Goal: Communication & Community: Ask a question

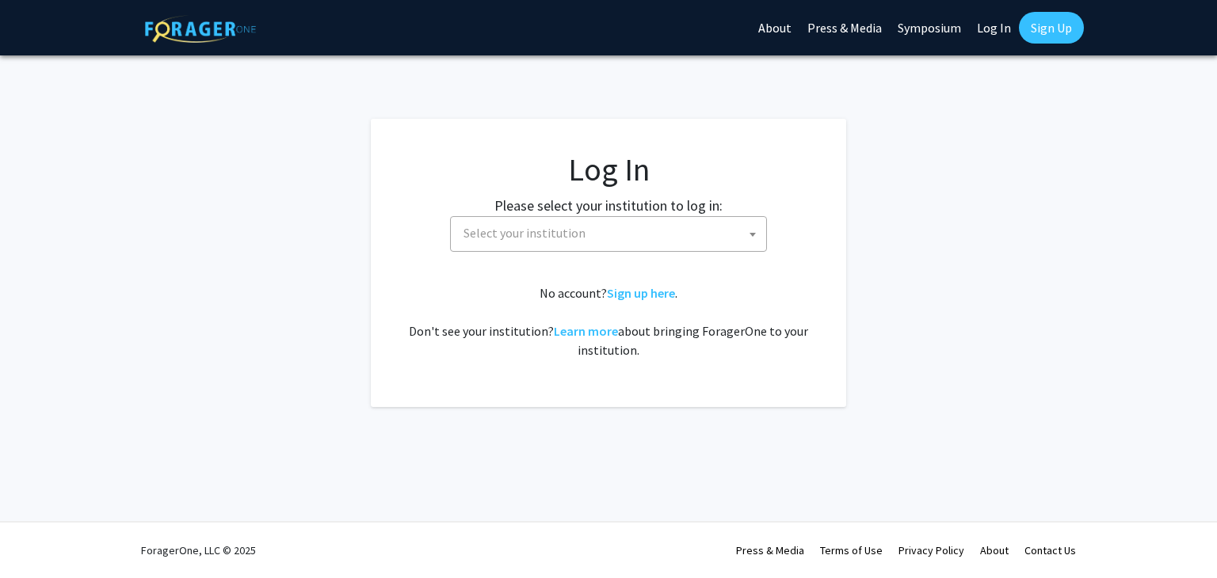
select select
click at [571, 237] on span "Select your institution" at bounding box center [525, 233] width 122 height 16
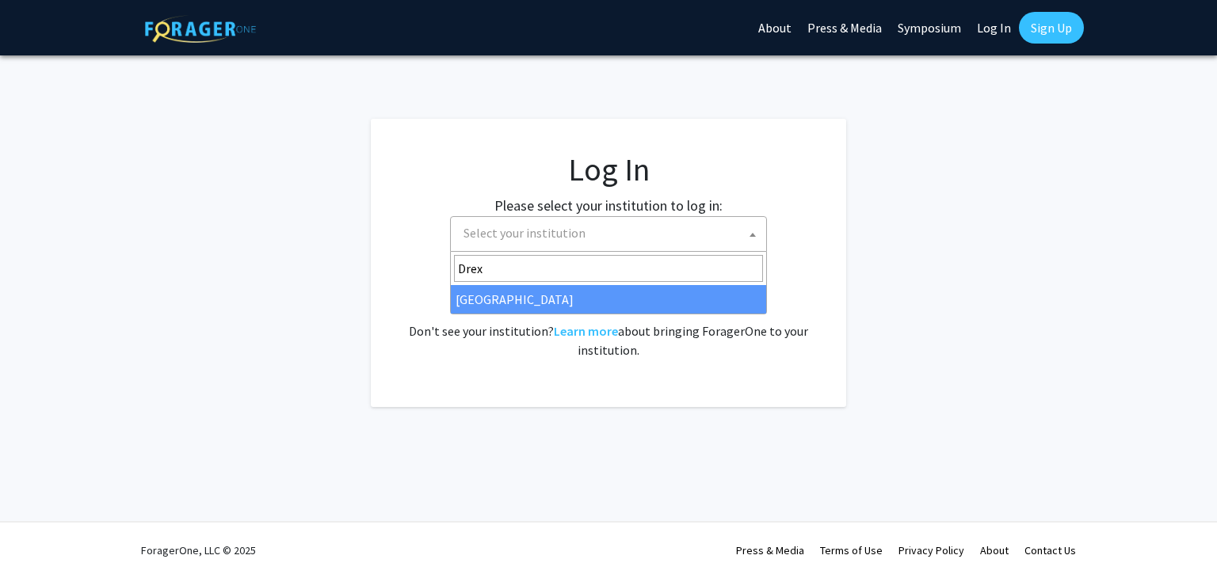
type input "Drex"
select select "6"
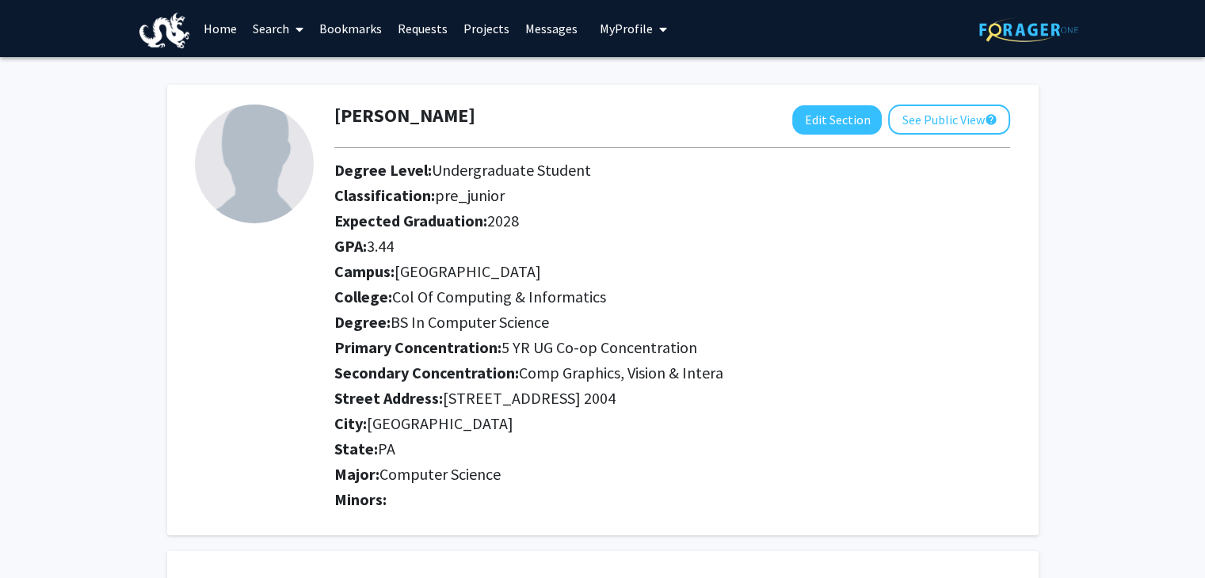
click at [232, 22] on link "Home" at bounding box center [220, 28] width 49 height 55
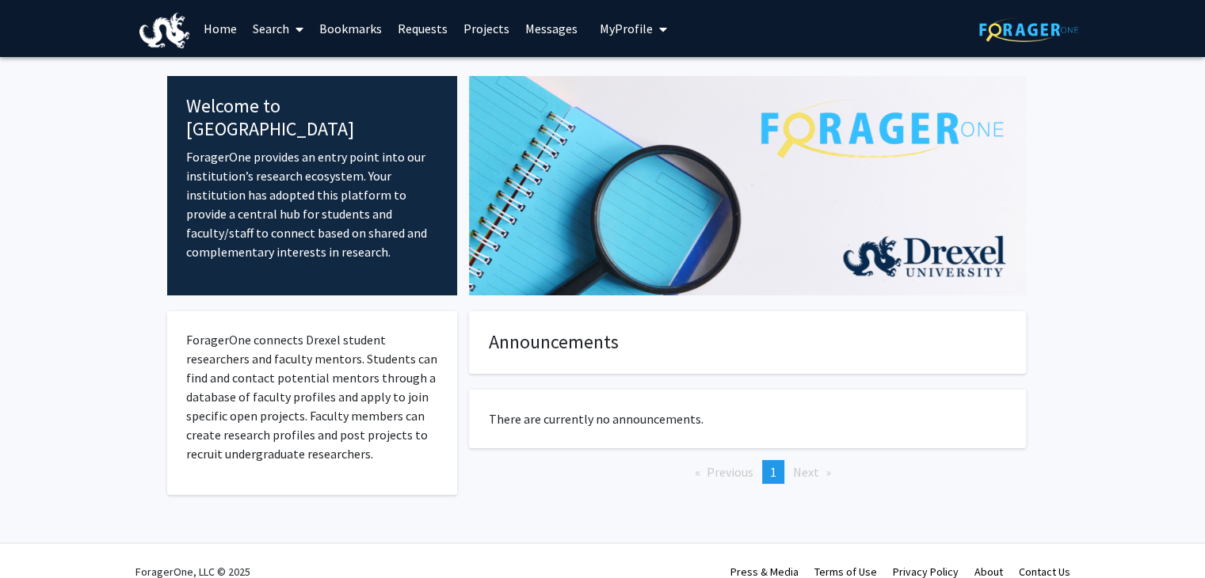
click at [475, 139] on img at bounding box center [747, 185] width 557 height 219
click at [292, 23] on span at bounding box center [296, 29] width 14 height 55
click at [462, 25] on link "Projects" at bounding box center [487, 28] width 62 height 55
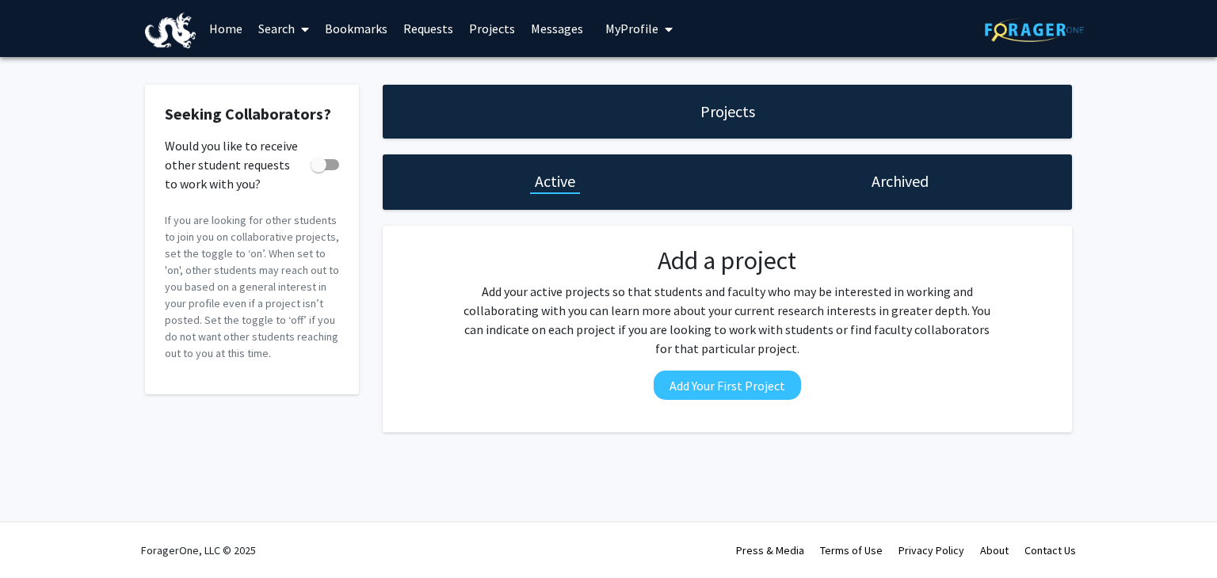
click at [883, 193] on div "Archived" at bounding box center [899, 182] width 345 height 55
click at [531, 29] on link "Messages" at bounding box center [557, 28] width 68 height 55
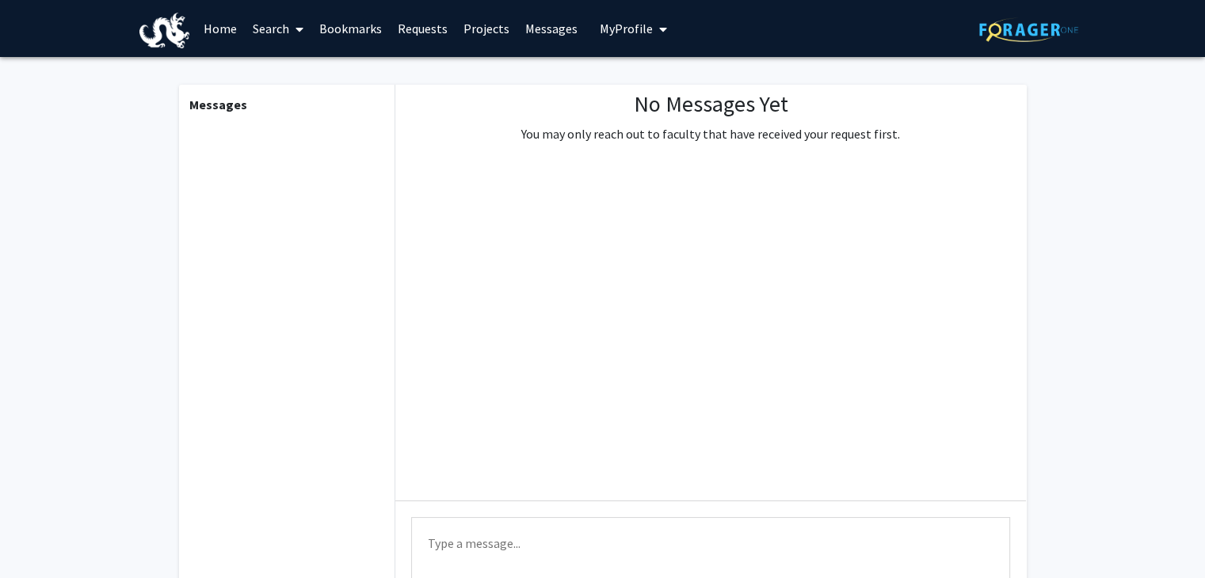
click at [411, 23] on link "Requests" at bounding box center [423, 28] width 66 height 55
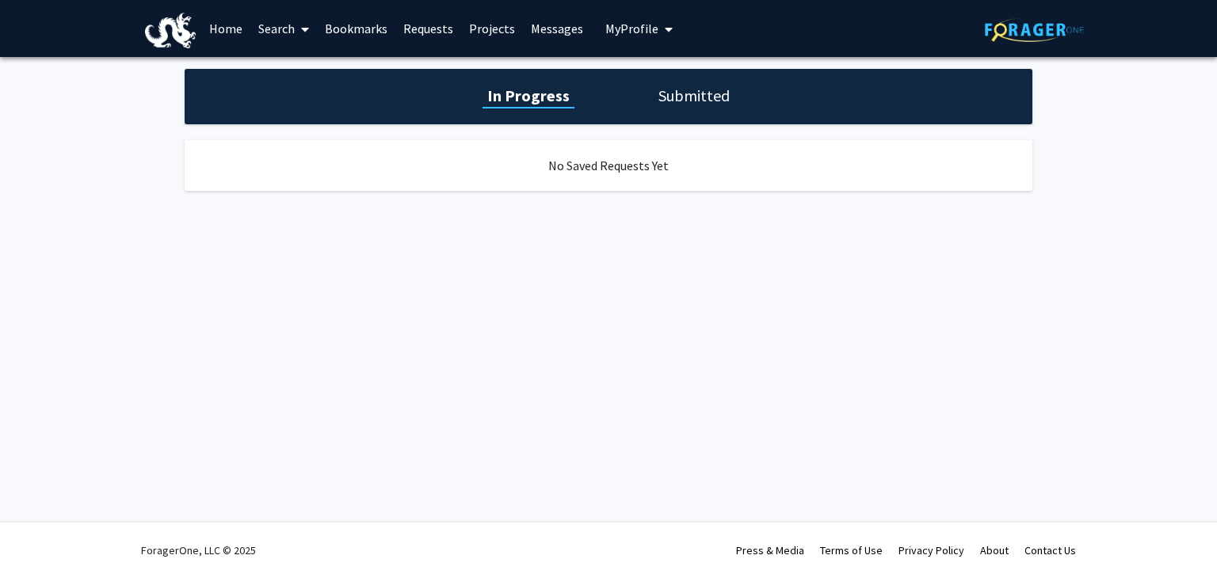
click at [349, 25] on link "Bookmarks" at bounding box center [356, 28] width 78 height 55
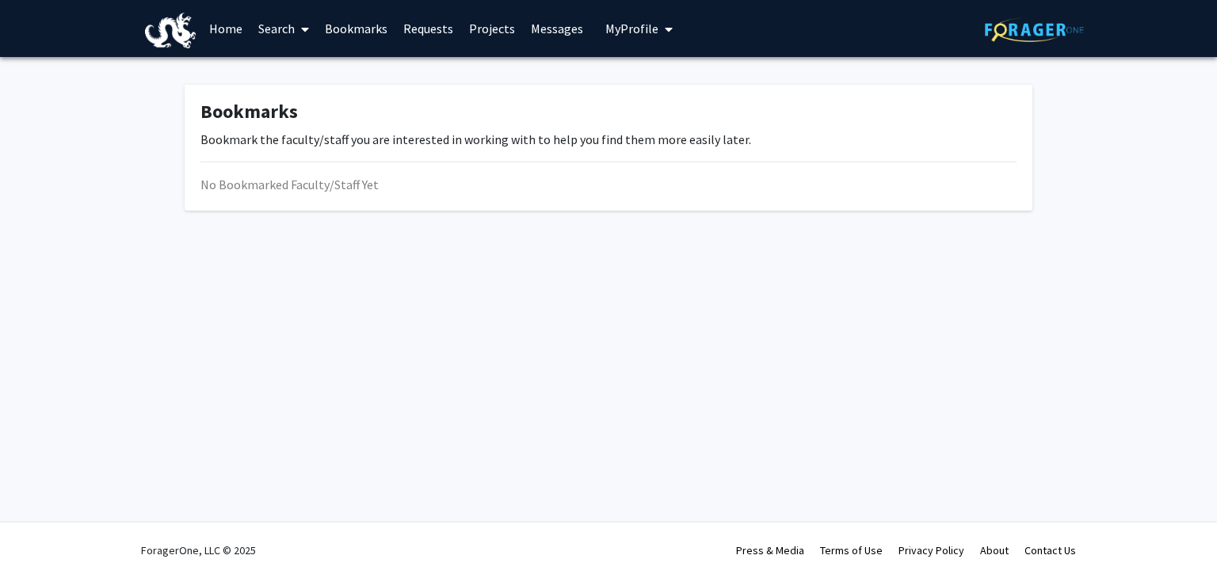
click at [270, 13] on link "Search" at bounding box center [283, 28] width 67 height 55
click at [292, 80] on span "Faculty/Staff" at bounding box center [308, 73] width 116 height 32
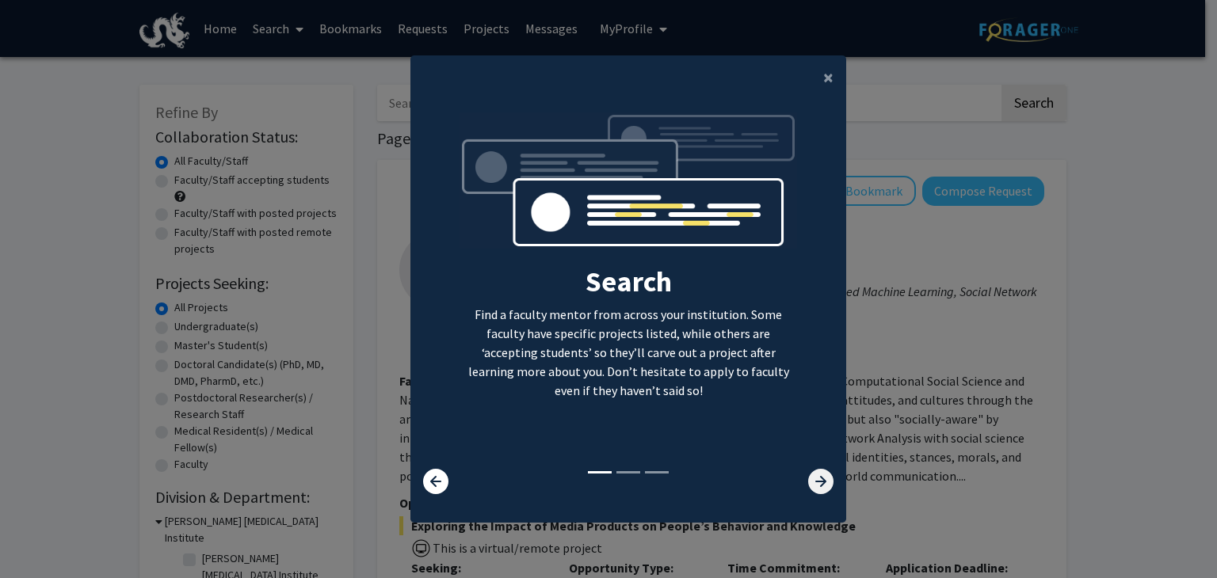
click at [808, 478] on icon at bounding box center [820, 481] width 25 height 25
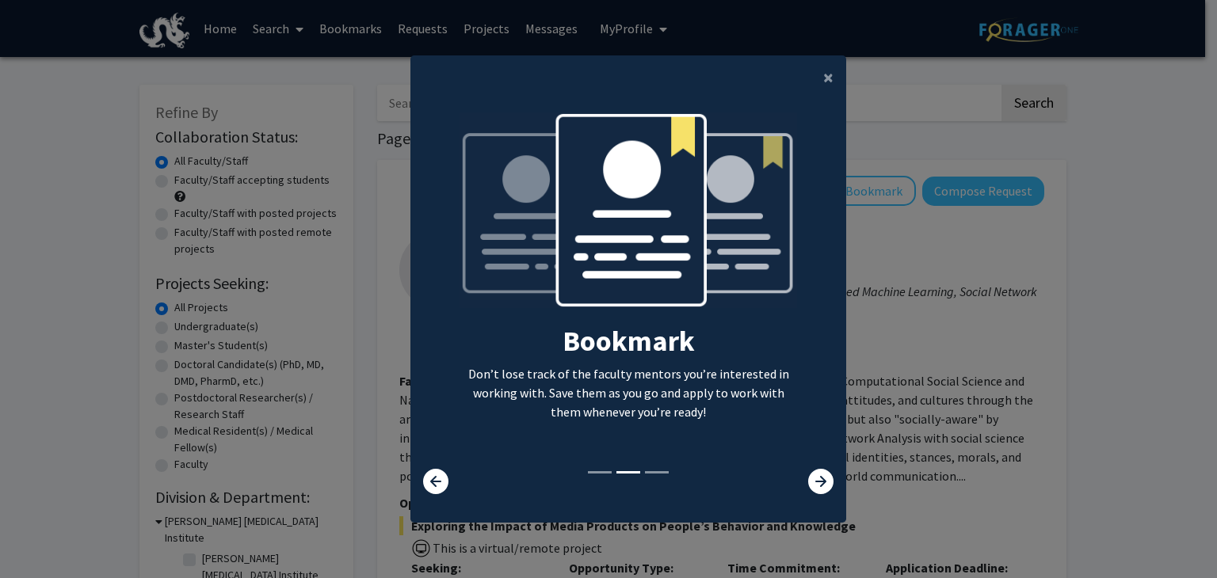
click at [803, 465] on div "Search Find a faculty mentor from across your institution. Some faculty have sp…" at bounding box center [629, 291] width 362 height 357
click at [815, 484] on icon at bounding box center [820, 481] width 25 height 25
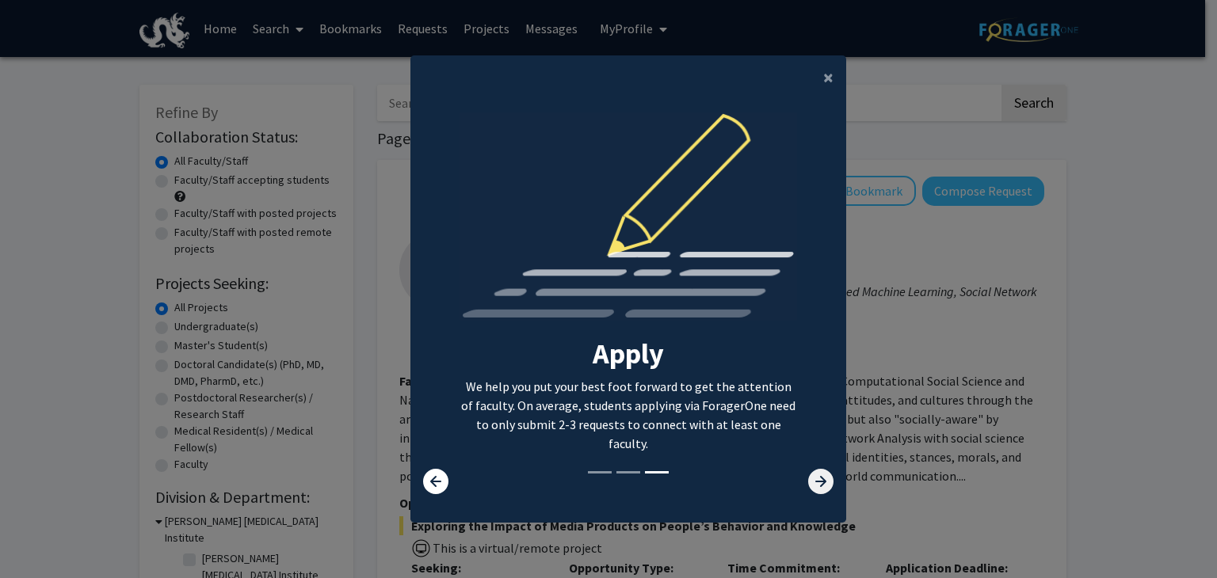
click at [815, 484] on icon at bounding box center [820, 481] width 25 height 25
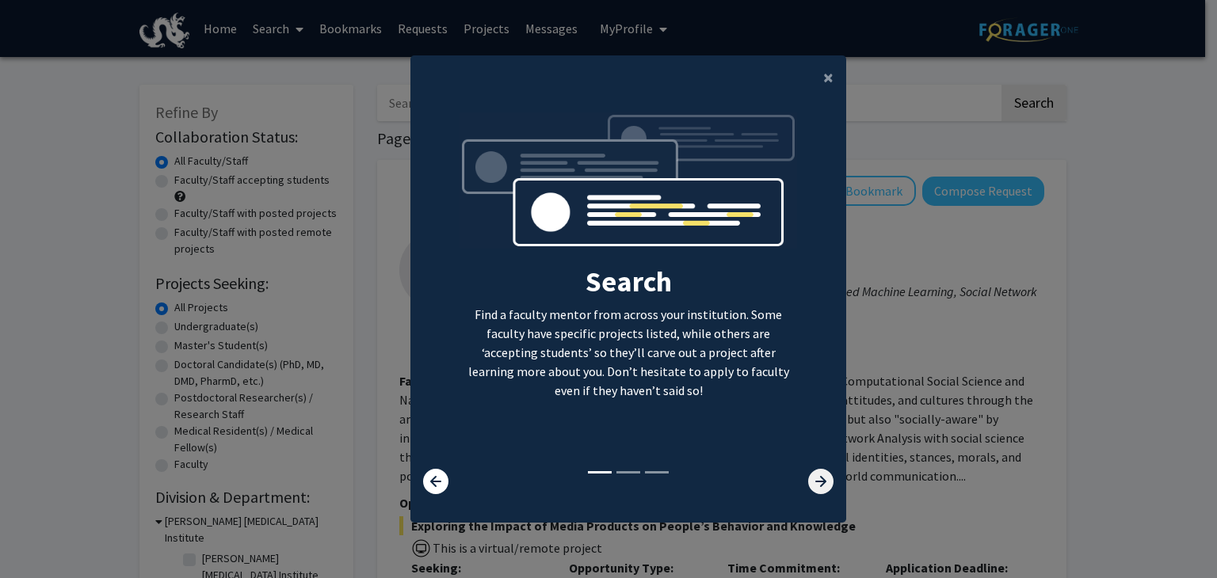
click at [815, 484] on icon at bounding box center [820, 481] width 25 height 25
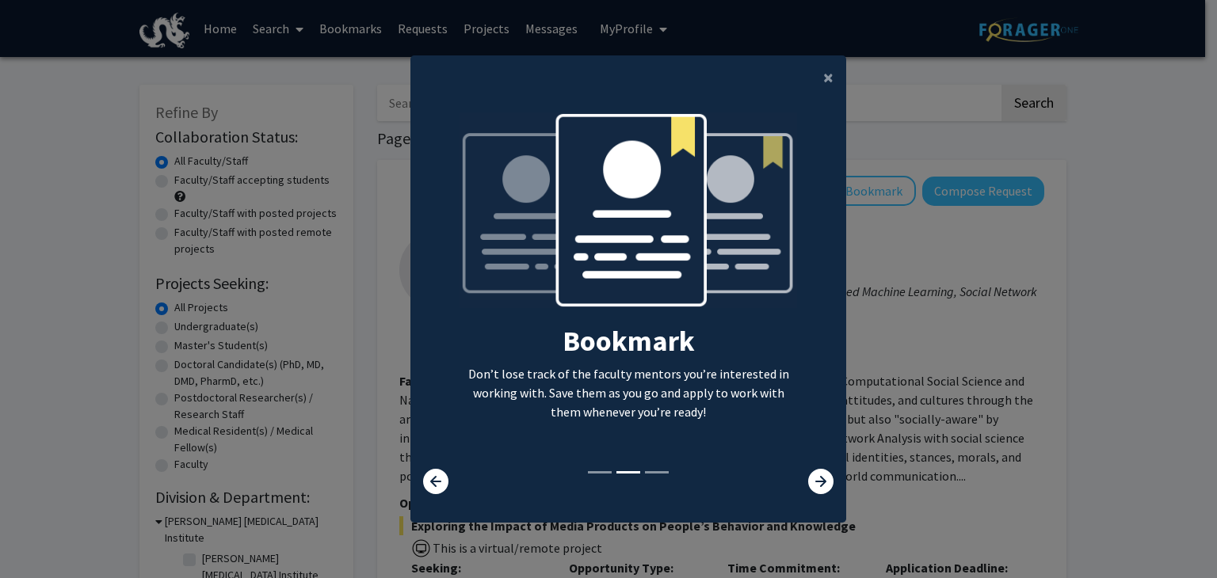
click at [798, 501] on div "Search Find a faculty mentor from across your institution. Some faculty have sp…" at bounding box center [628, 303] width 436 height 407
click at [806, 496] on div "Search Find a faculty mentor from across your institution. Some faculty have sp…" at bounding box center [628, 303] width 436 height 407
click at [810, 487] on icon at bounding box center [820, 481] width 25 height 25
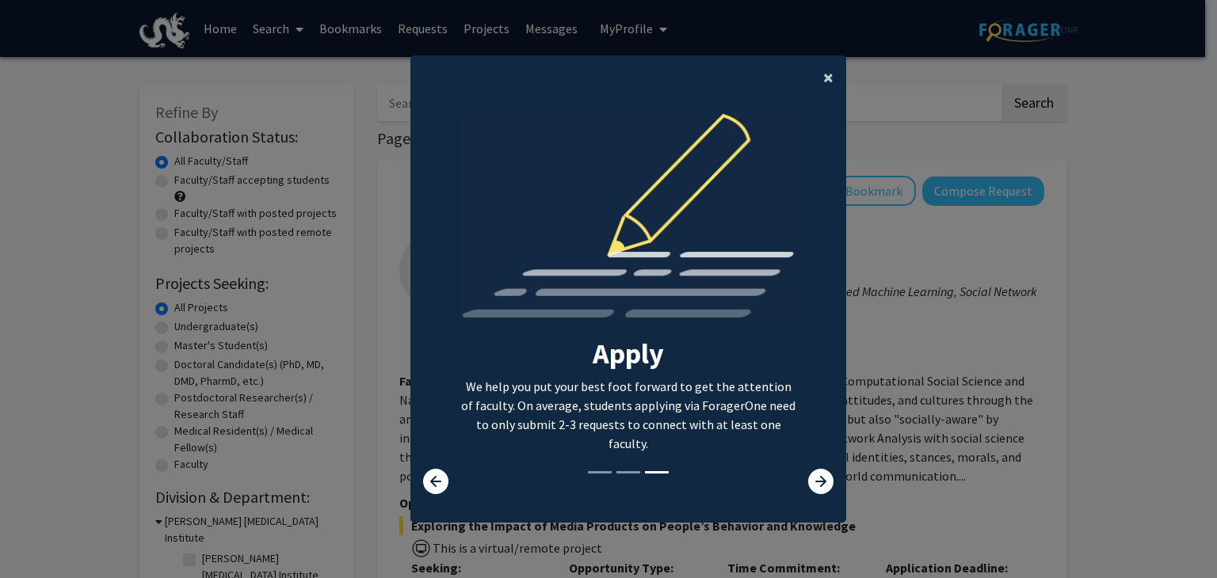
click at [823, 86] on span "×" at bounding box center [828, 77] width 10 height 25
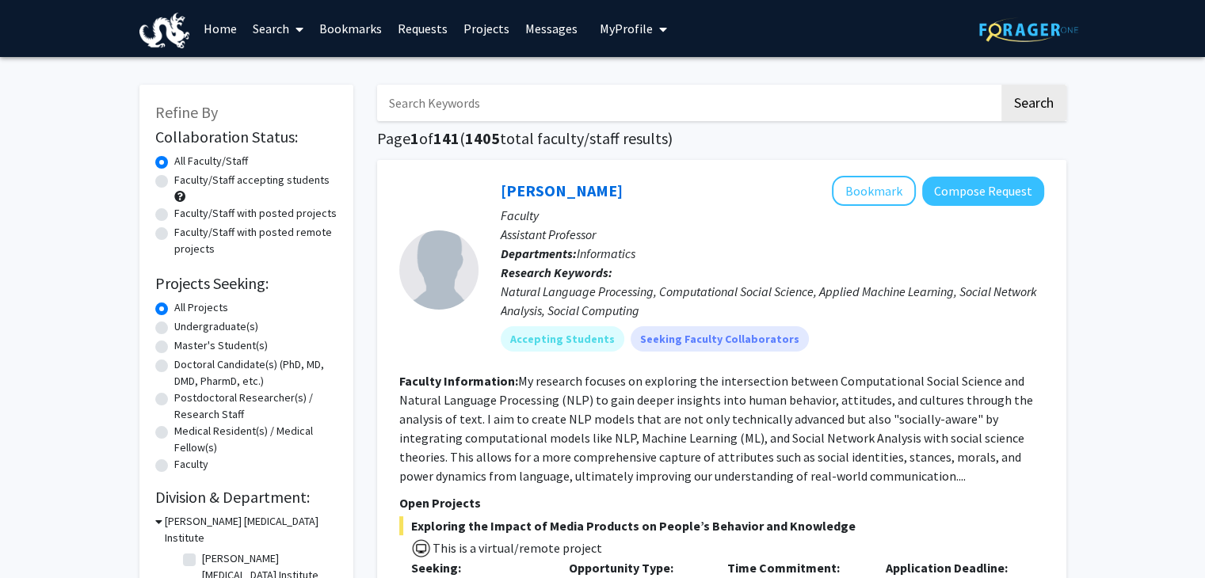
click at [624, 133] on h1 "Page 1 of 141 ( 1405 total faculty/staff results)" at bounding box center [721, 138] width 689 height 19
click at [569, 100] on input "Search Keywords" at bounding box center [688, 103] width 622 height 36
type input "vip"
click at [1036, 91] on button "Search" at bounding box center [1034, 103] width 65 height 36
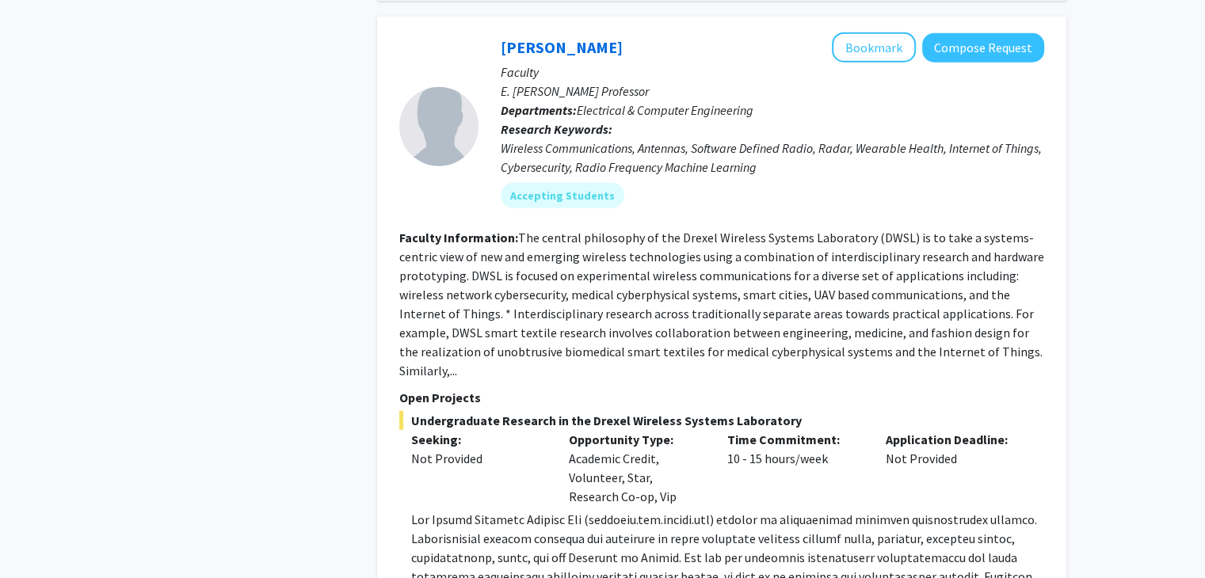
scroll to position [4469, 0]
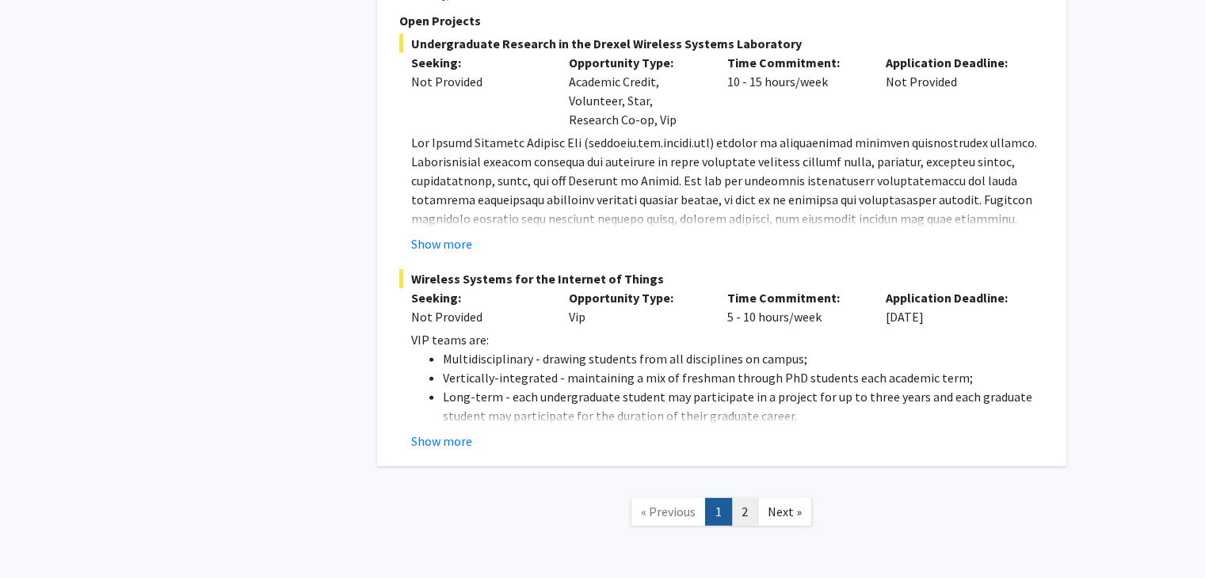
click at [748, 498] on link "2" at bounding box center [744, 512] width 27 height 28
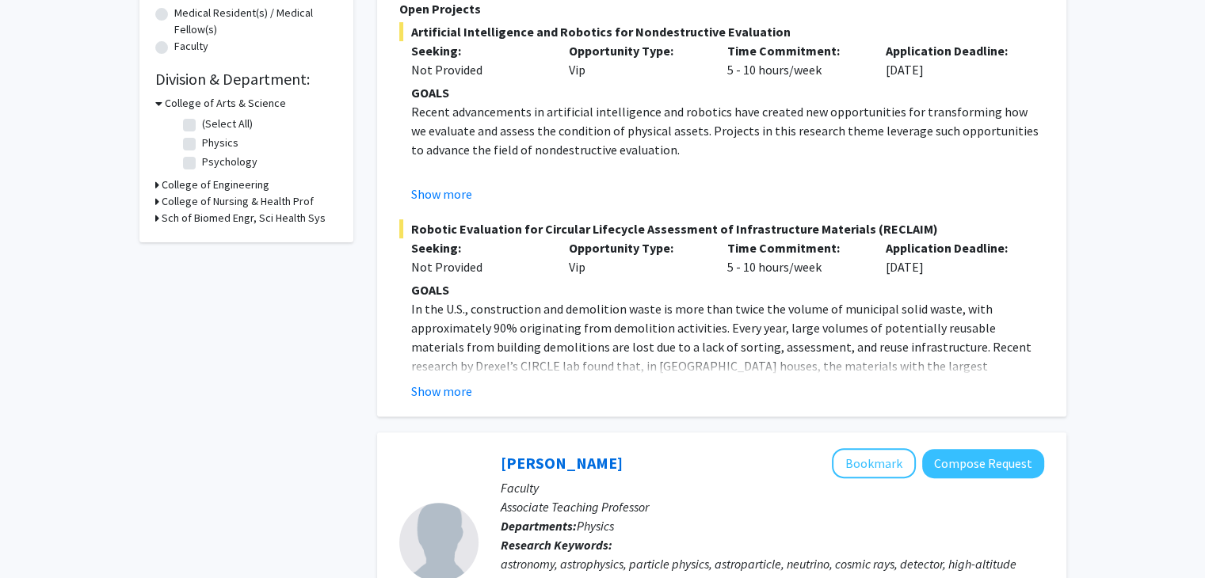
scroll to position [418, 0]
click at [447, 387] on button "Show more" at bounding box center [441, 392] width 61 height 19
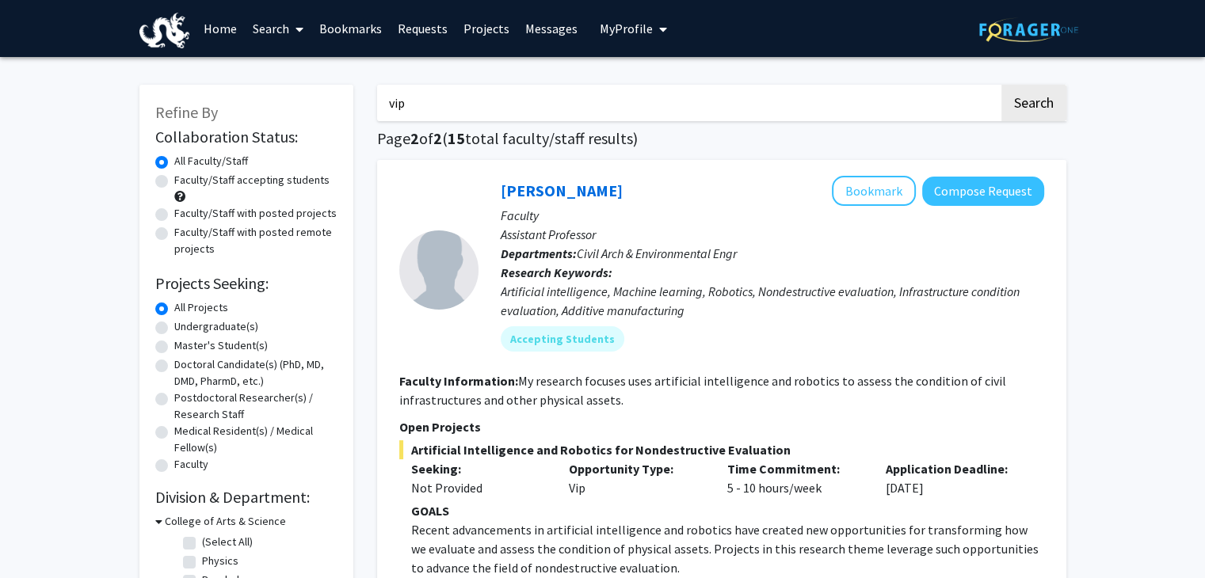
scroll to position [95, 0]
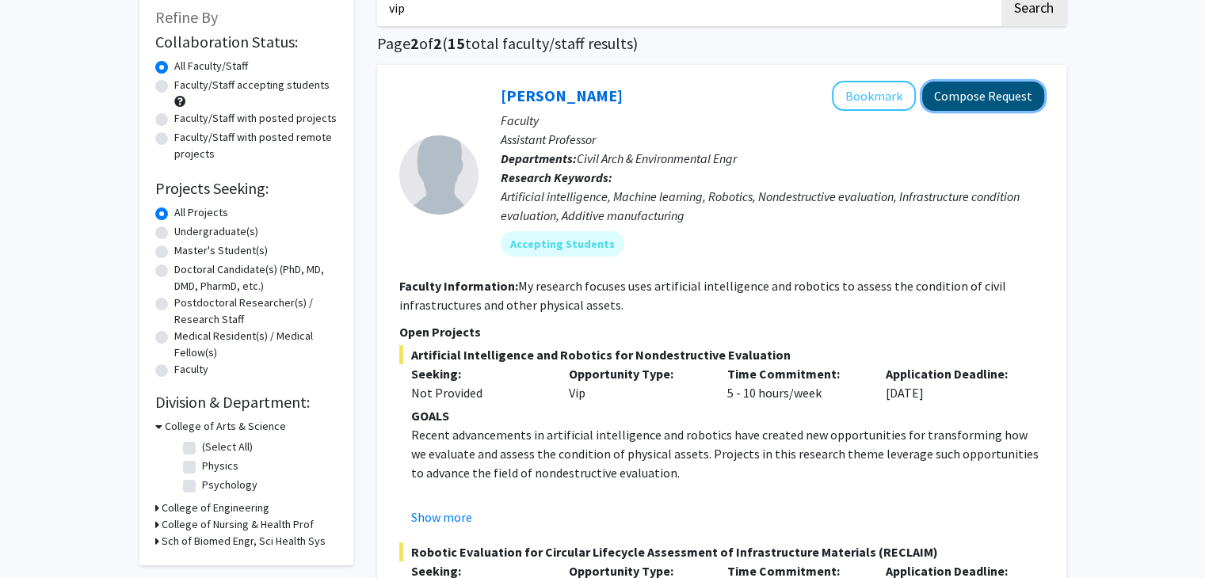
click at [996, 96] on button "Compose Request" at bounding box center [983, 96] width 122 height 29
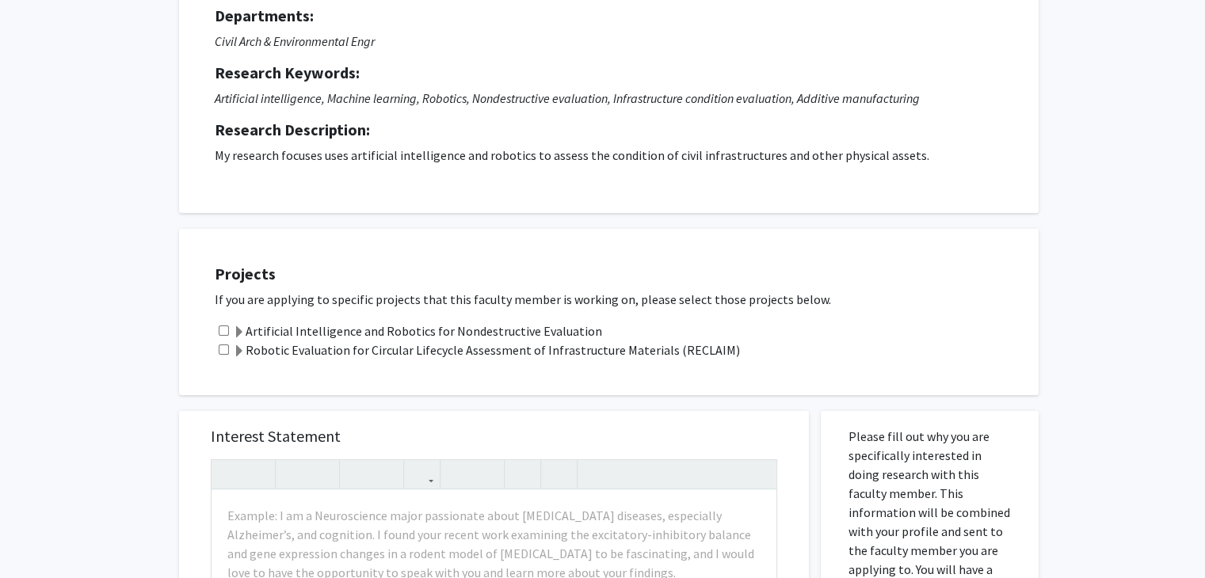
scroll to position [166, 0]
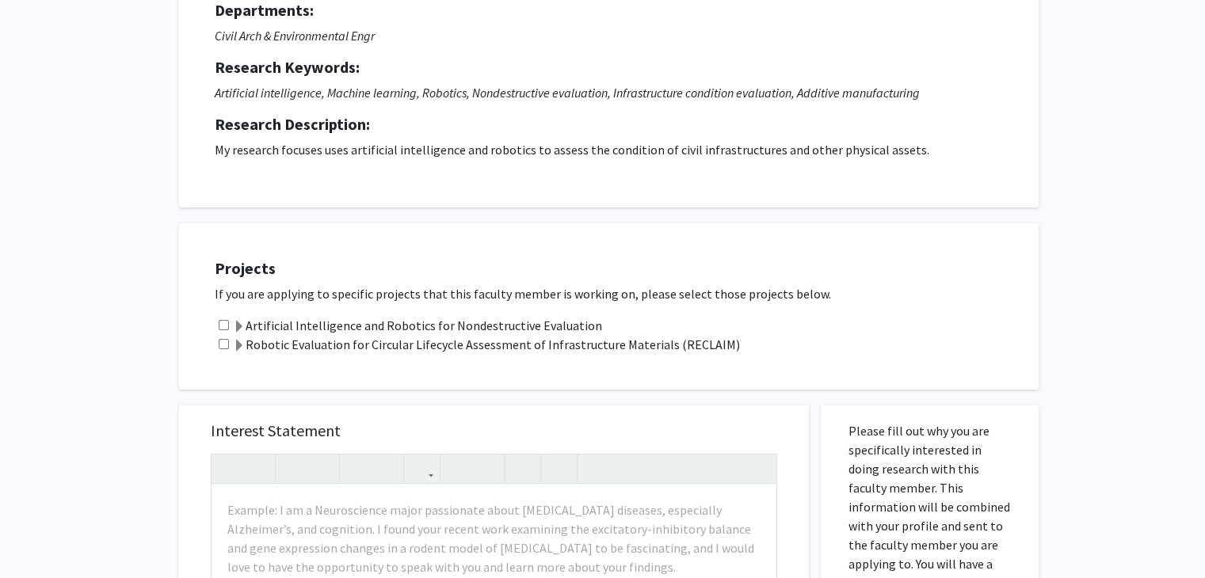
click at [223, 325] on input "checkbox" at bounding box center [224, 325] width 10 height 10
checkbox input "true"
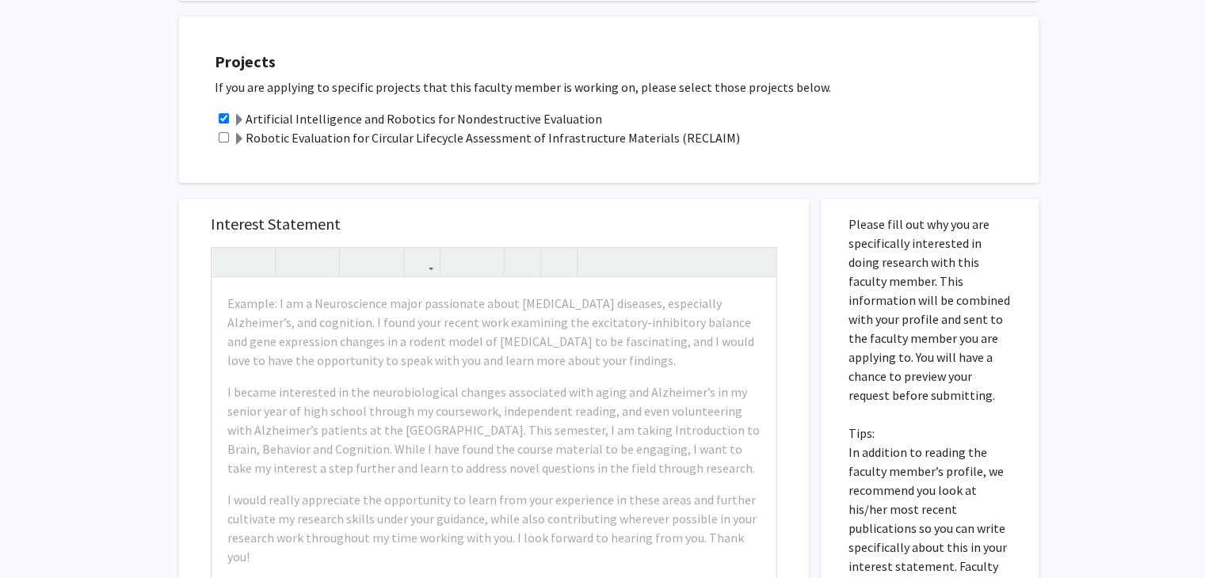
scroll to position [374, 0]
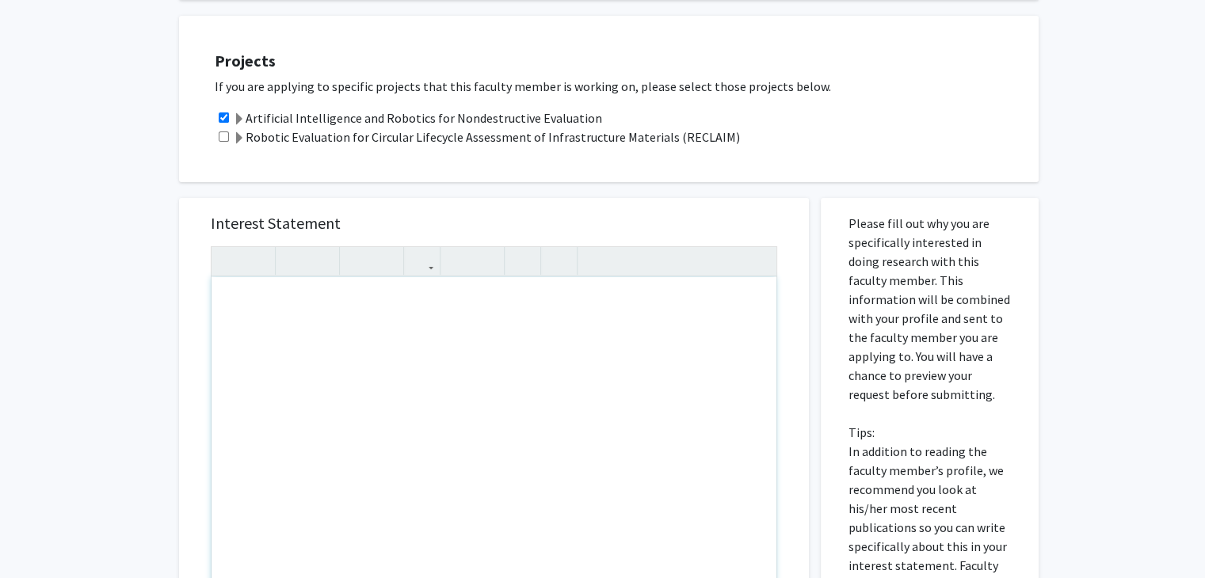
click at [481, 311] on div "Note to users with screen readers: Please press Alt+0 or Option+0 to deactivate…" at bounding box center [494, 458] width 565 height 363
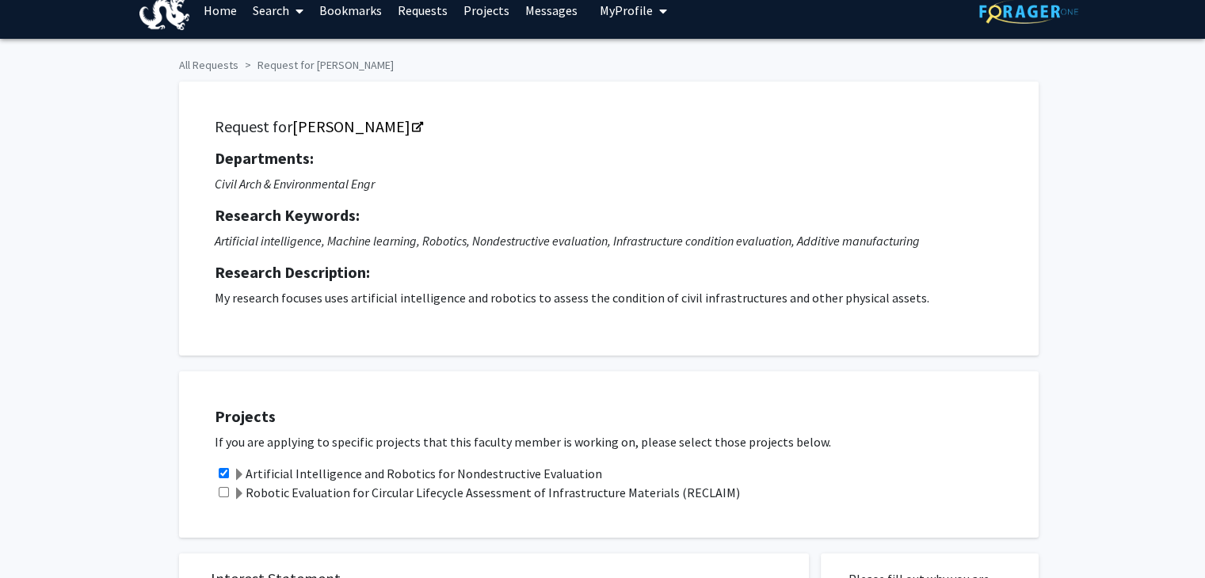
scroll to position [0, 0]
